Goal: Task Accomplishment & Management: Use online tool/utility

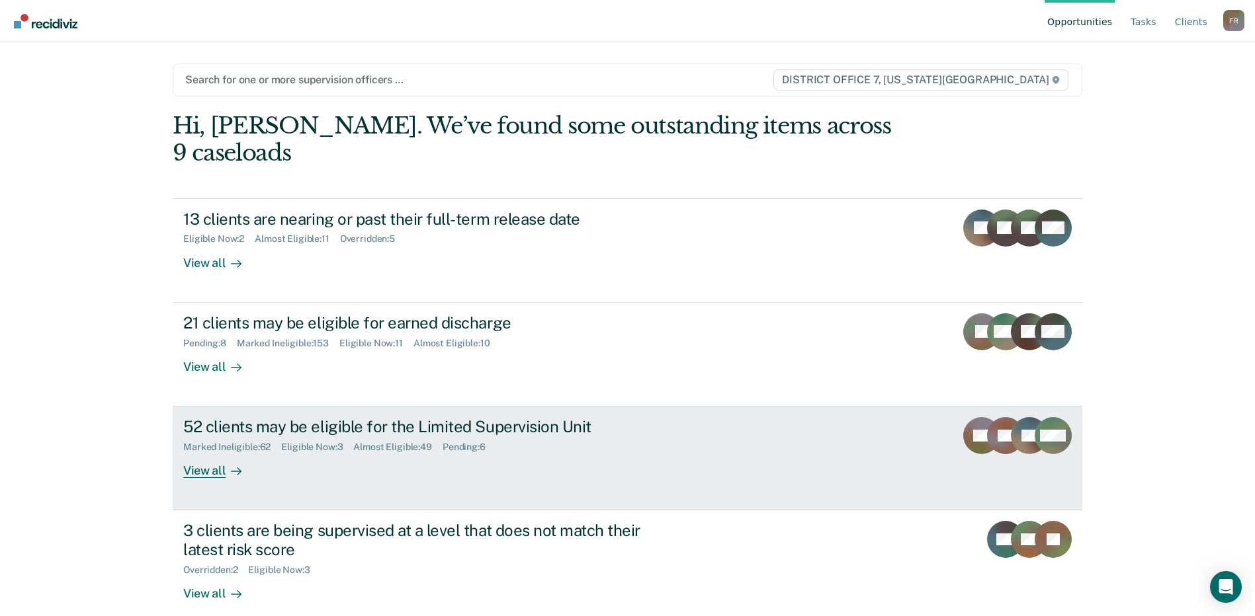
click at [218, 453] on div "View all" at bounding box center [220, 466] width 74 height 26
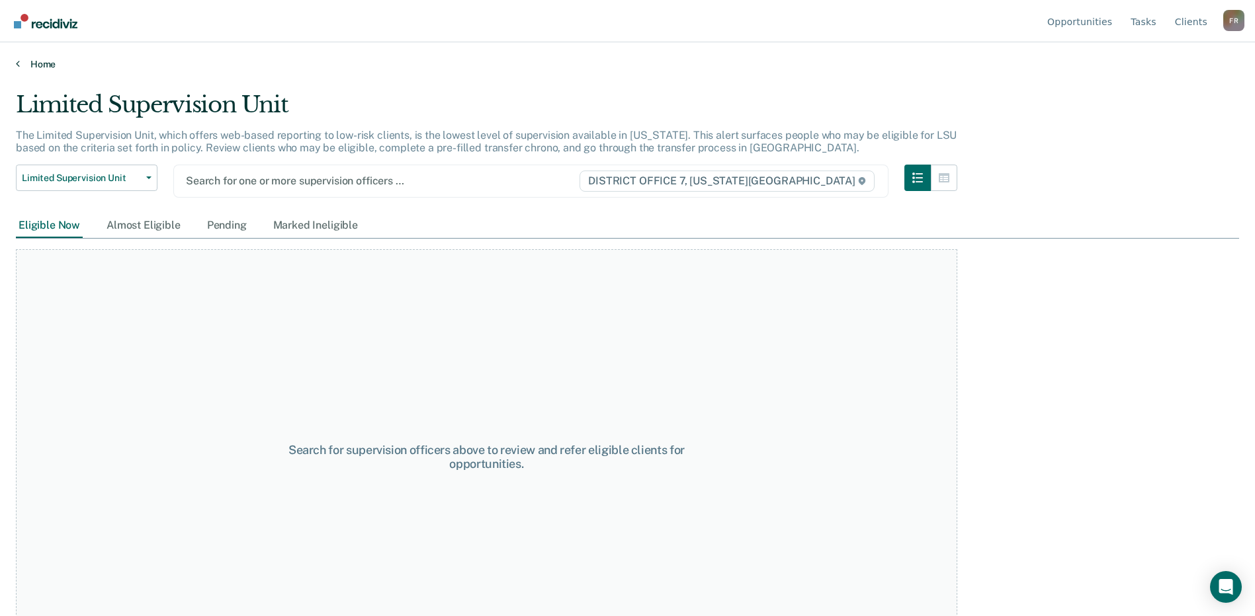
click at [21, 62] on link "Home" at bounding box center [627, 64] width 1223 height 12
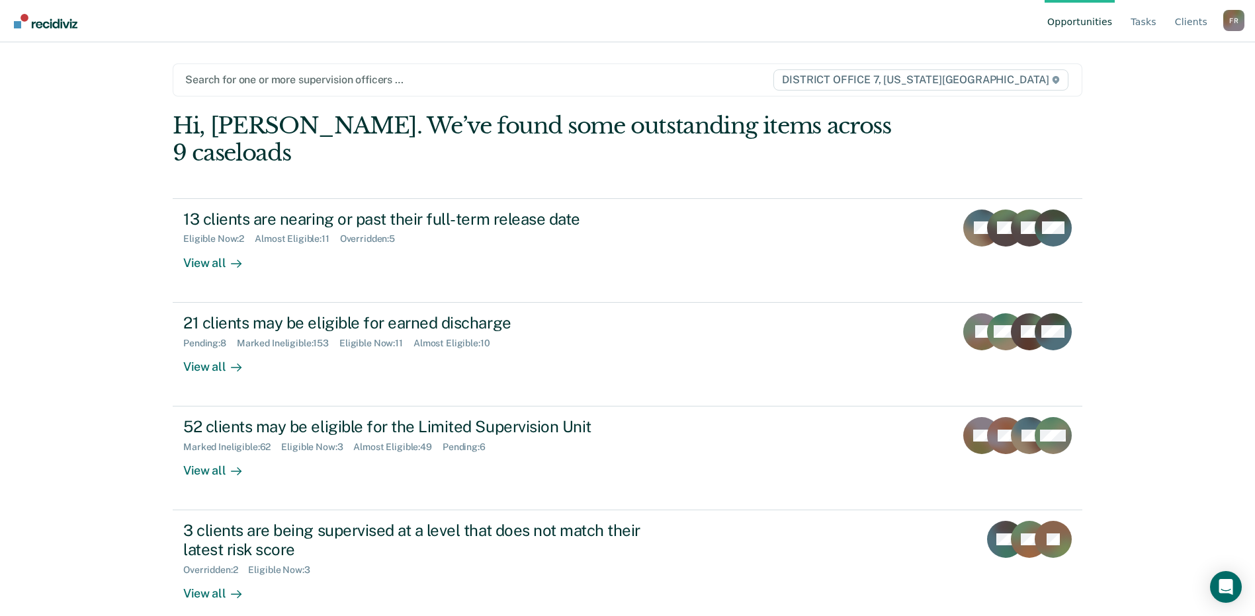
click at [406, 80] on div at bounding box center [478, 79] width 587 height 15
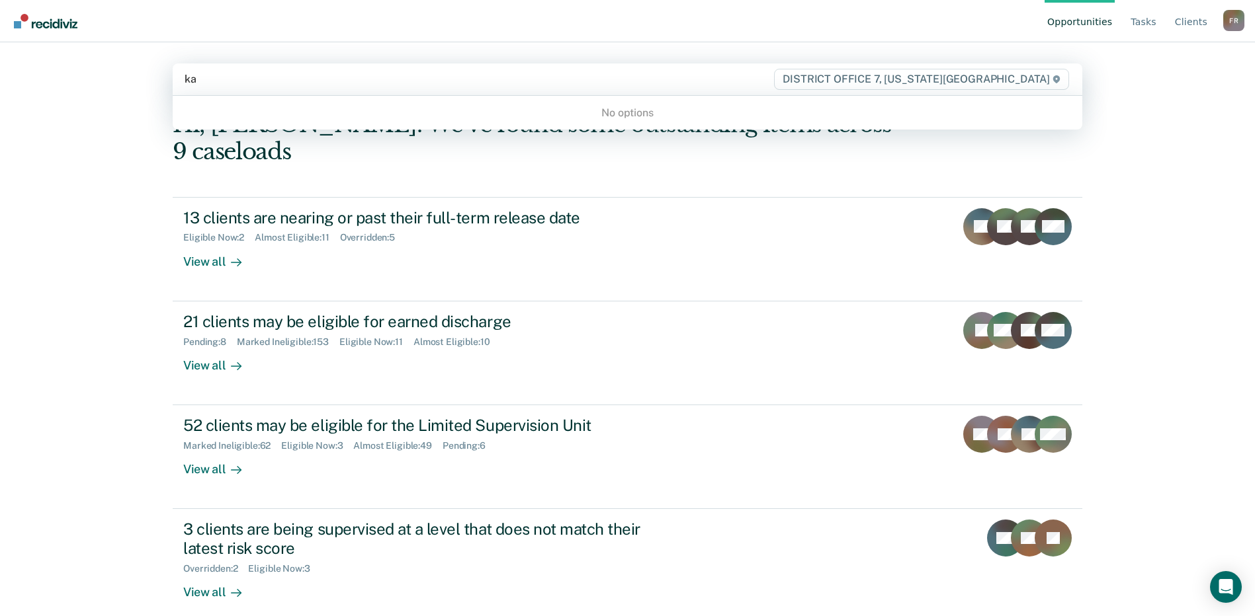
type input "k"
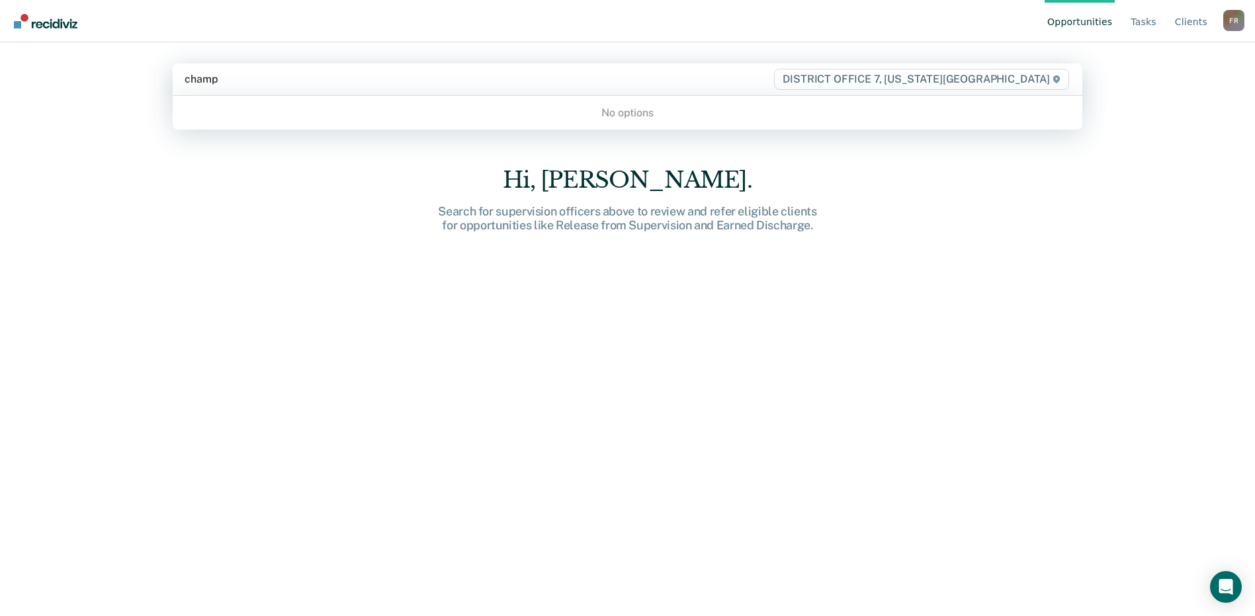
type input "champ"
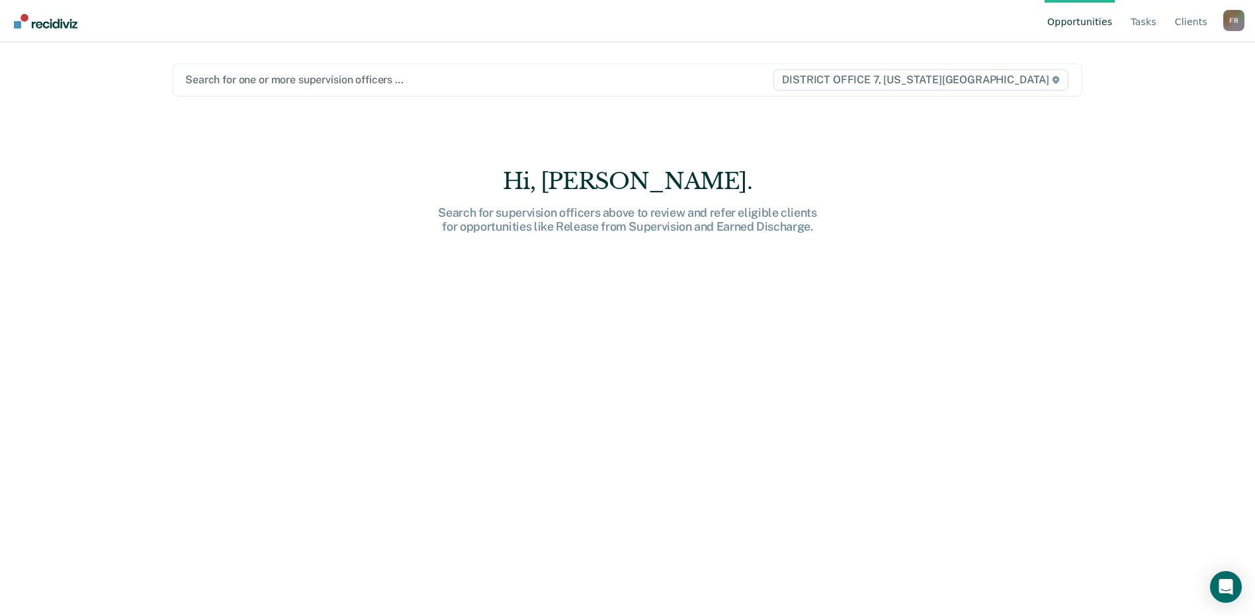
click at [352, 244] on div "Hi, [PERSON_NAME]. Search for supervision officers above to review and refer el…" at bounding box center [627, 402] width 909 height 468
click at [236, 85] on div at bounding box center [478, 79] width 587 height 15
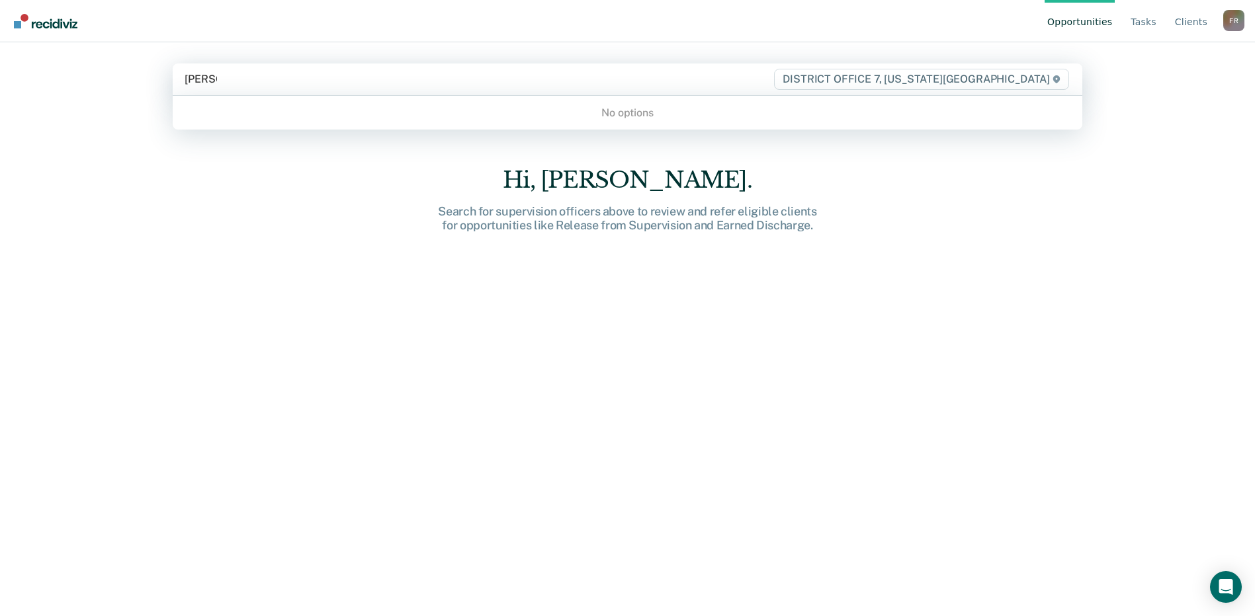
type input "[PERSON_NAME]"
click at [1239, 21] on div "F R" at bounding box center [1233, 20] width 21 height 21
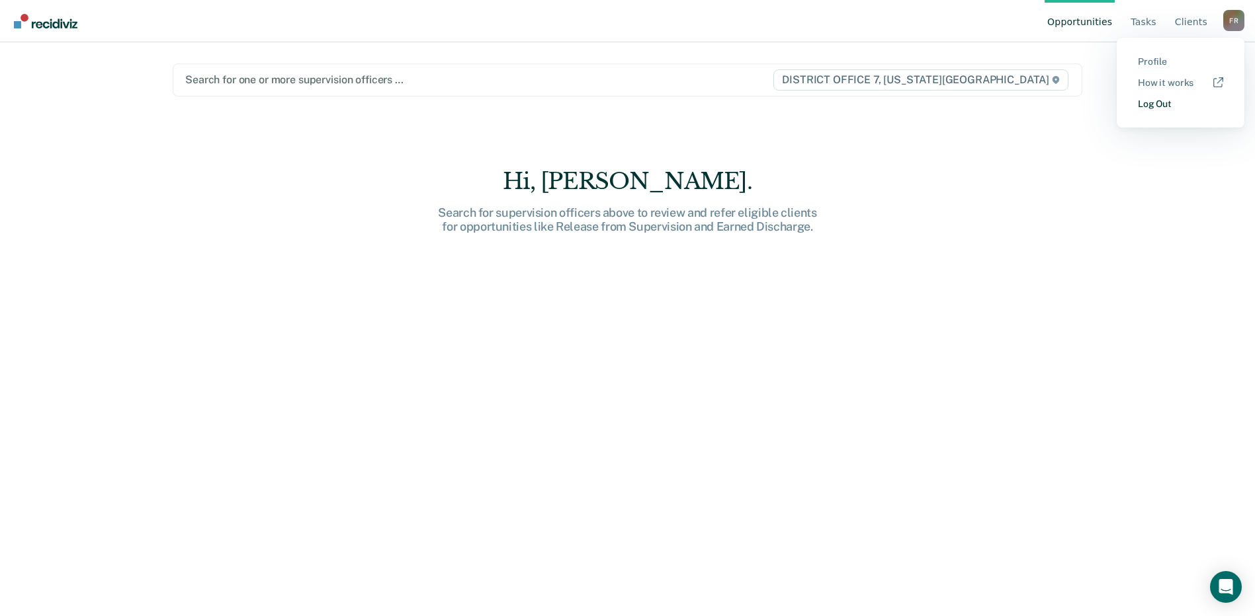
click at [1171, 106] on link "Log Out" at bounding box center [1179, 104] width 85 height 11
click at [235, 83] on div at bounding box center [478, 79] width 587 height 15
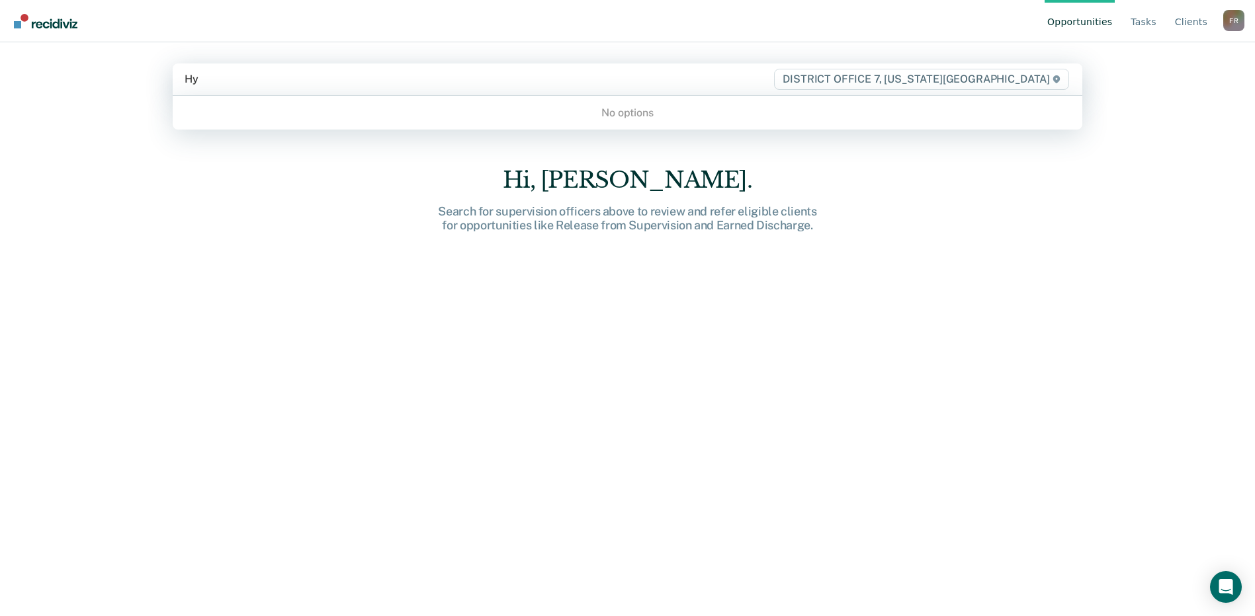
type input "H"
type input "[PERSON_NAME]"
